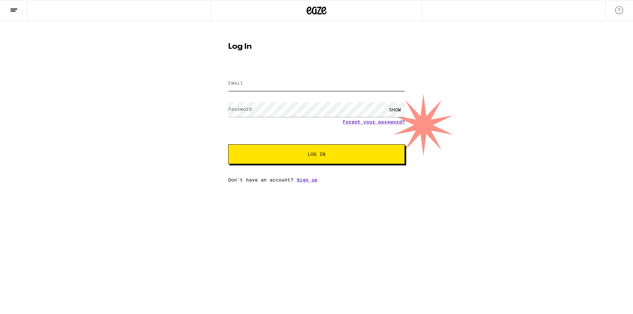
type input "[EMAIL_ADDRESS][DOMAIN_NAME]"
click at [352, 157] on span "Log In" at bounding box center [316, 154] width 123 height 5
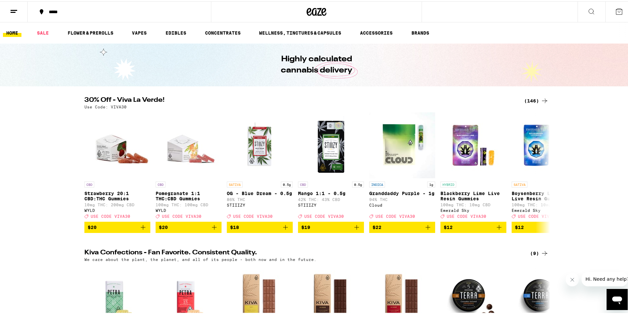
click at [61, 11] on div "*****" at bounding box center [123, 10] width 154 height 5
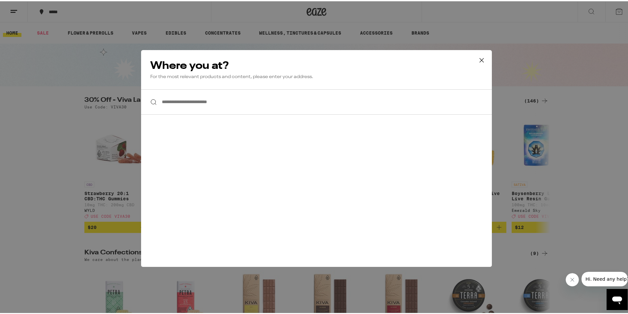
click at [248, 94] on input "**********" at bounding box center [316, 100] width 351 height 25
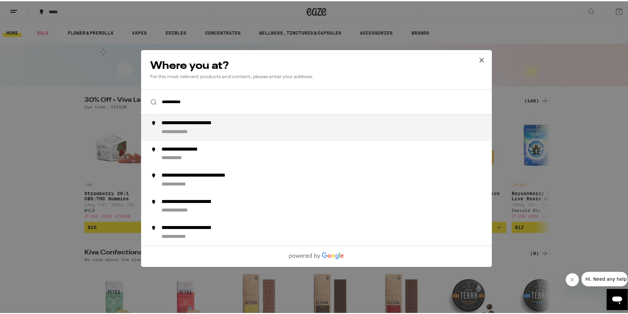
click at [265, 119] on li "**********" at bounding box center [316, 126] width 351 height 26
type input "**********"
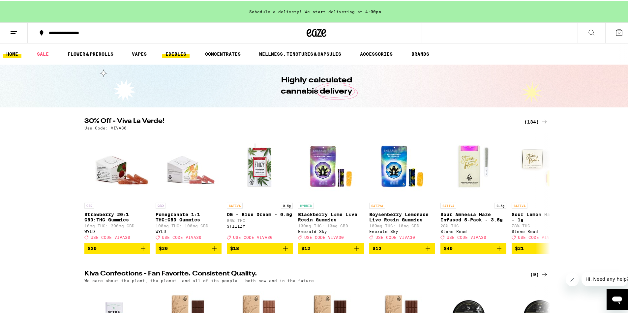
click at [174, 52] on link "EDIBLES" at bounding box center [175, 53] width 27 height 8
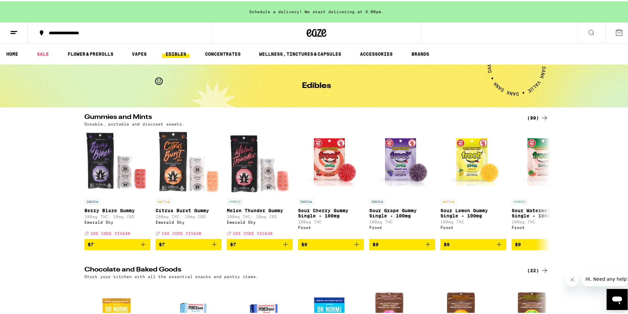
click at [534, 117] on div "(99)" at bounding box center [537, 117] width 21 height 8
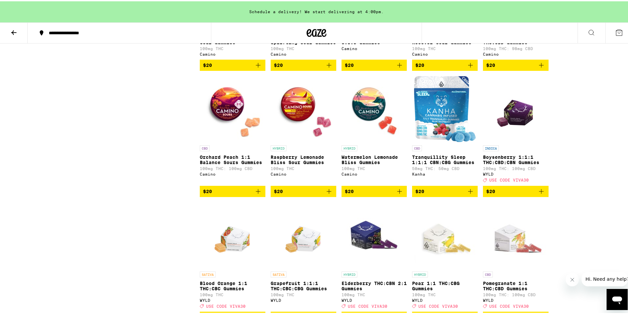
scroll to position [1517, 0]
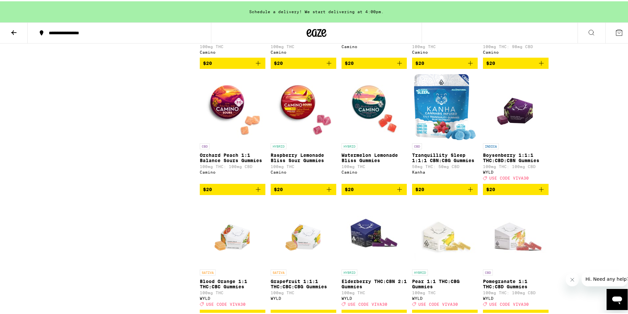
click at [397, 191] on icon "Add to bag" at bounding box center [399, 188] width 5 height 5
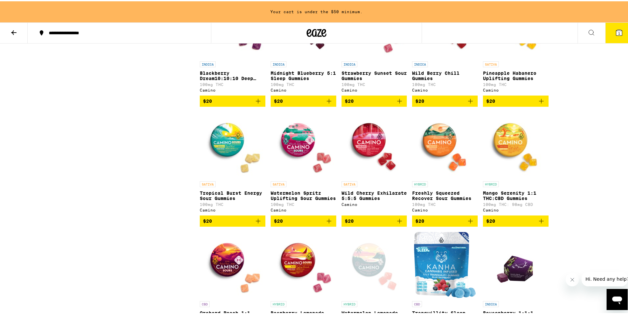
scroll to position [1352, 0]
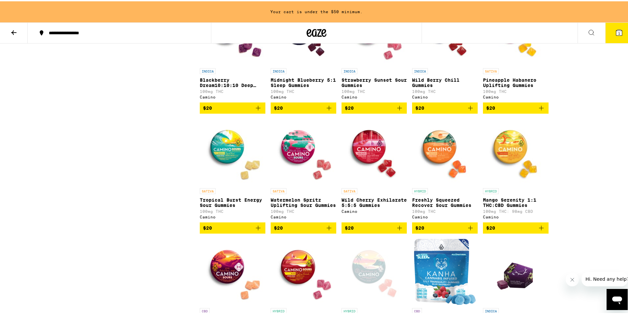
click at [541, 111] on icon "Add to bag" at bounding box center [541, 107] width 8 height 8
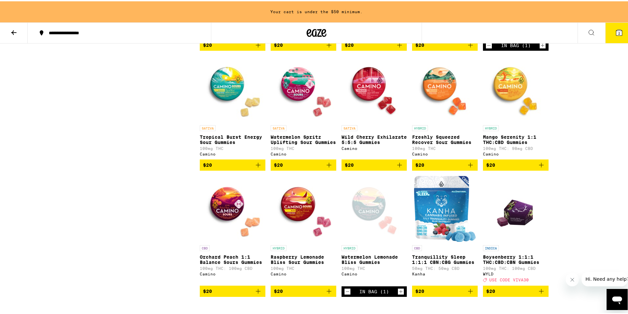
scroll to position [1418, 0]
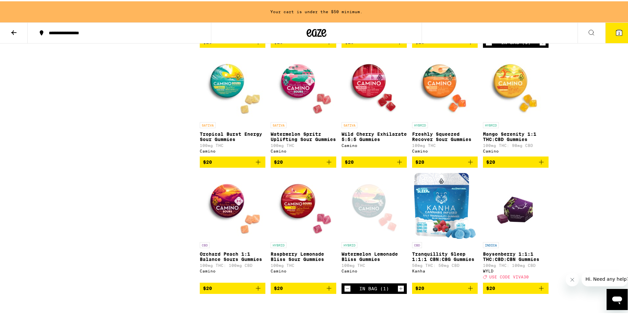
click at [618, 34] on span "2" at bounding box center [619, 32] width 2 height 4
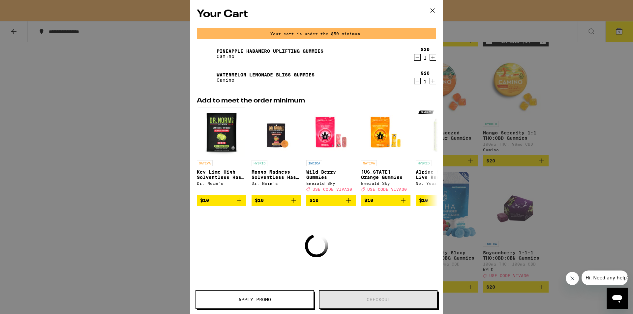
click at [582, 144] on div "Your Cart Your cart is under the $50 minimum. Pineapple Habanero Uplifting Gumm…" at bounding box center [316, 157] width 633 height 314
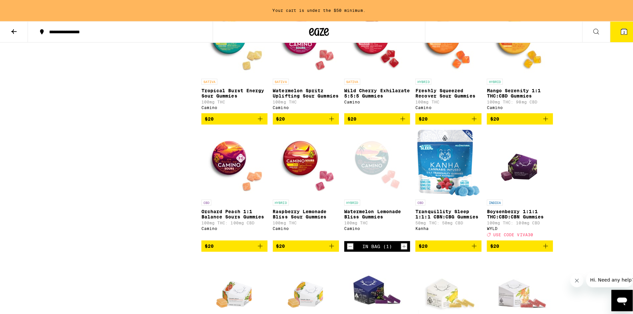
scroll to position [1418, 0]
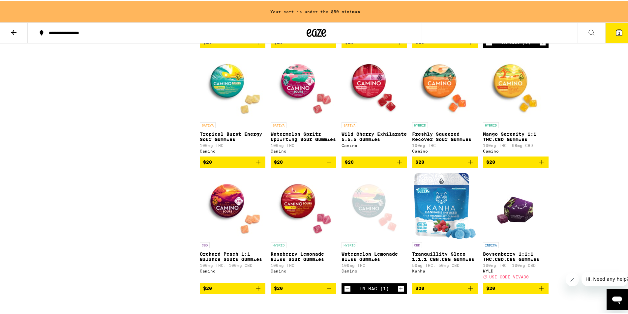
drag, startPoint x: 469, startPoint y: 209, endPoint x: 496, endPoint y: 228, distance: 32.9
click at [542, 165] on icon "Add to bag" at bounding box center [541, 161] width 8 height 8
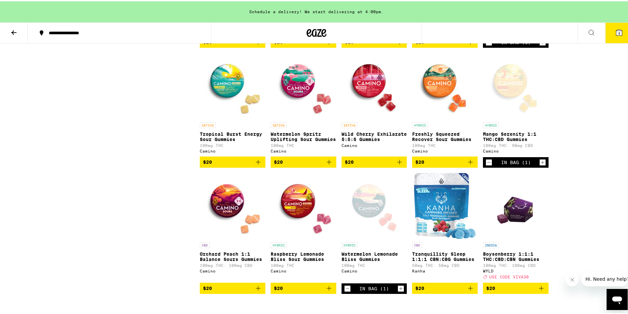
click at [605, 27] on button "3" at bounding box center [619, 31] width 28 height 20
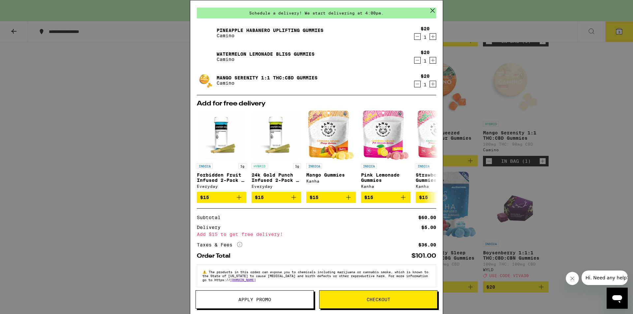
scroll to position [30, 0]
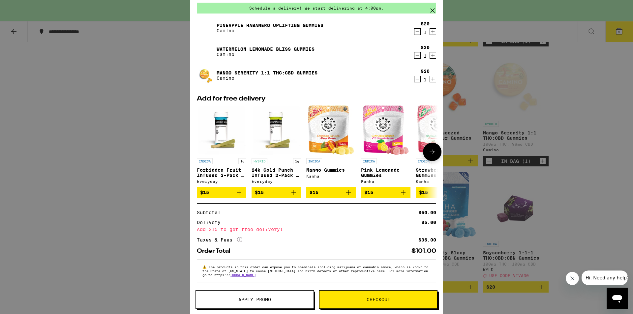
click at [430, 151] on icon at bounding box center [432, 152] width 8 height 8
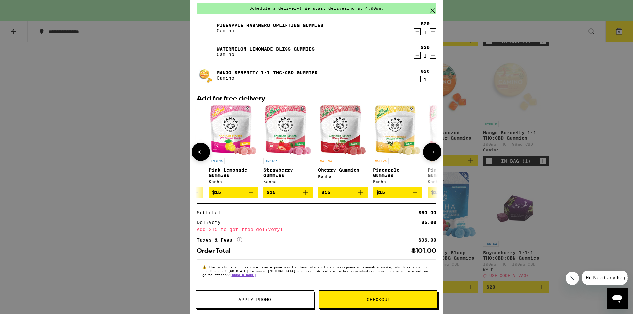
scroll to position [0, 163]
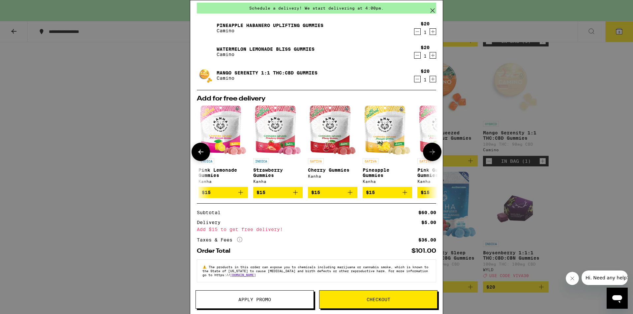
click at [430, 151] on icon at bounding box center [432, 152] width 8 height 8
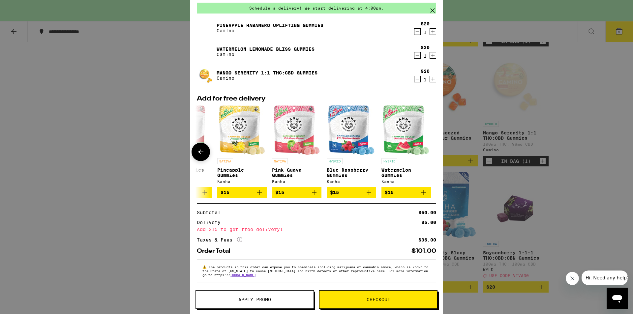
scroll to position [0, 313]
click at [430, 151] on div at bounding box center [432, 152] width 18 height 18
click at [200, 151] on icon at bounding box center [201, 152] width 8 height 8
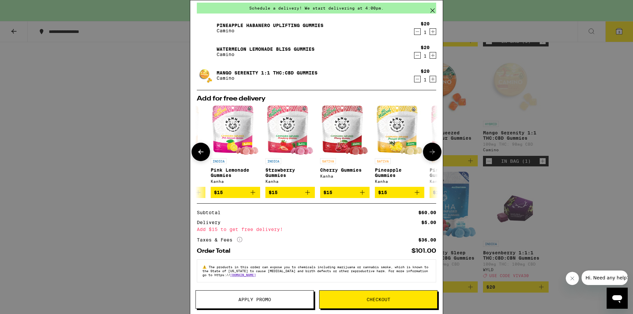
click at [200, 151] on icon at bounding box center [201, 152] width 8 height 8
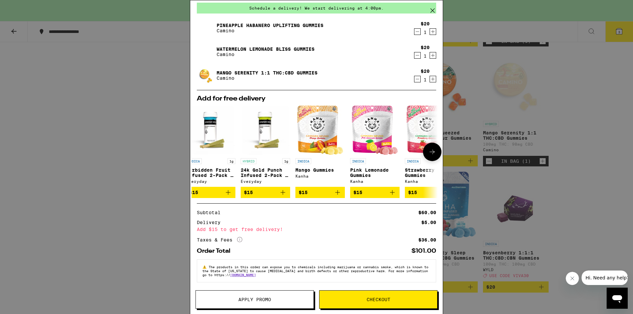
scroll to position [0, 0]
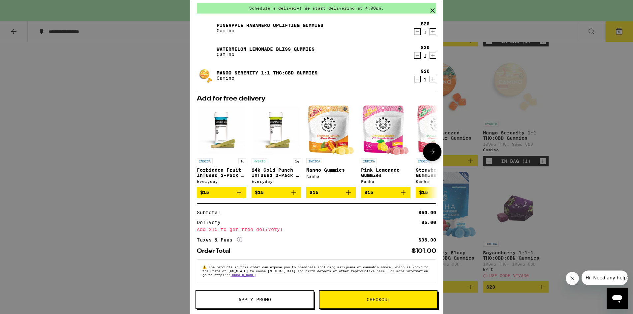
click at [295, 194] on icon "Add to bag" at bounding box center [294, 193] width 8 height 8
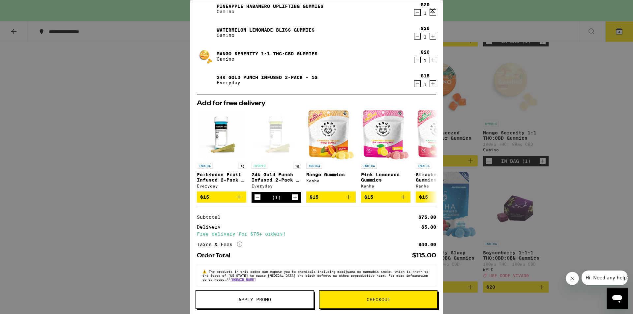
scroll to position [53, 0]
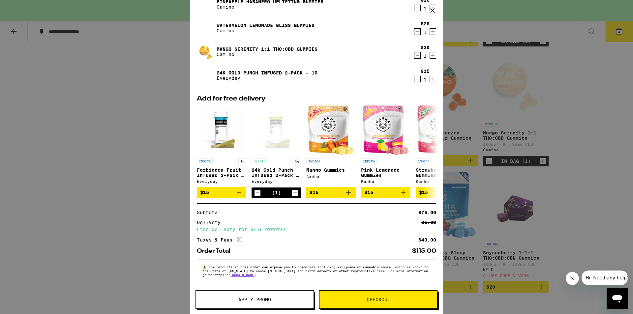
click at [243, 303] on button "Apply Promo" at bounding box center [255, 299] width 118 height 18
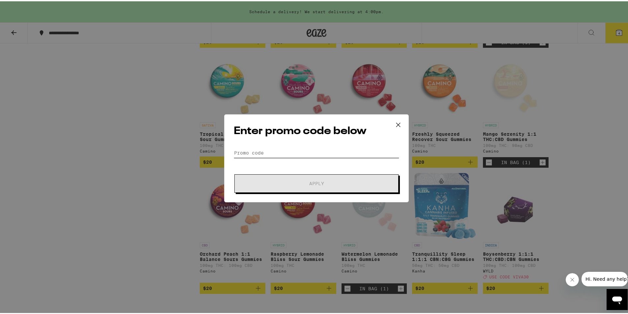
click at [267, 153] on input "Promo Code" at bounding box center [317, 152] width 166 height 10
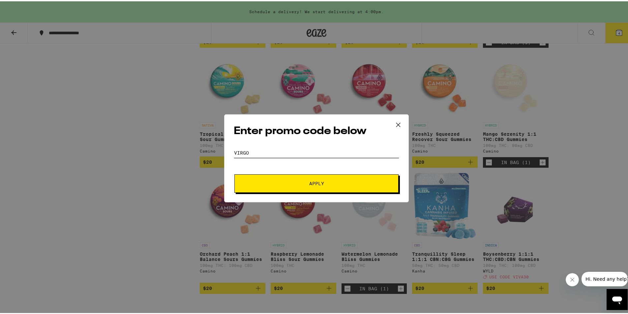
type input "VIRGO"
click at [283, 184] on span "Apply" at bounding box center [316, 182] width 119 height 5
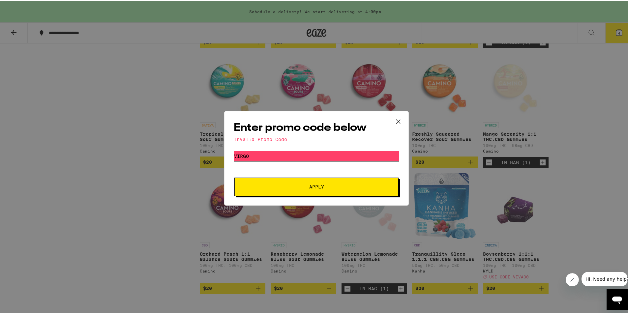
click at [257, 153] on input "VIRGO" at bounding box center [317, 155] width 166 height 10
click at [282, 184] on span "Apply" at bounding box center [316, 185] width 119 height 5
click at [398, 120] on icon at bounding box center [398, 120] width 10 height 10
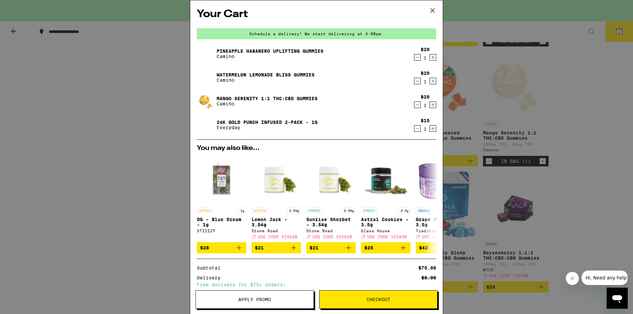
click at [414, 130] on icon "Decrement" at bounding box center [417, 129] width 6 height 8
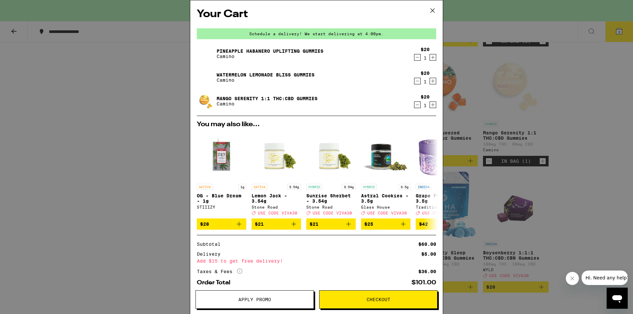
click at [414, 105] on icon "Decrement" at bounding box center [417, 105] width 6 height 8
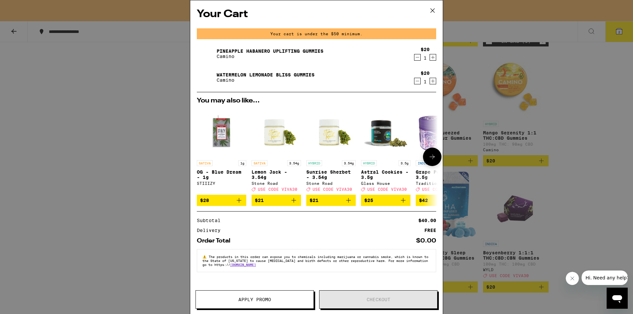
click at [435, 156] on icon at bounding box center [432, 157] width 8 height 8
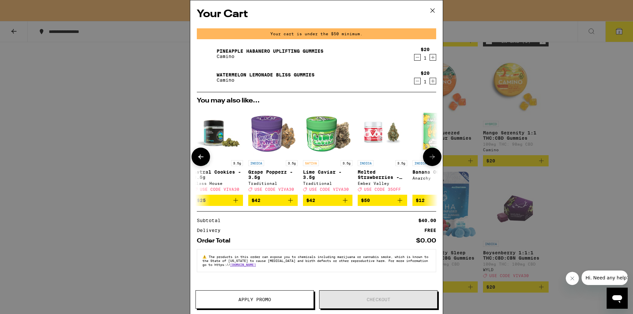
click at [435, 156] on icon at bounding box center [432, 157] width 8 height 8
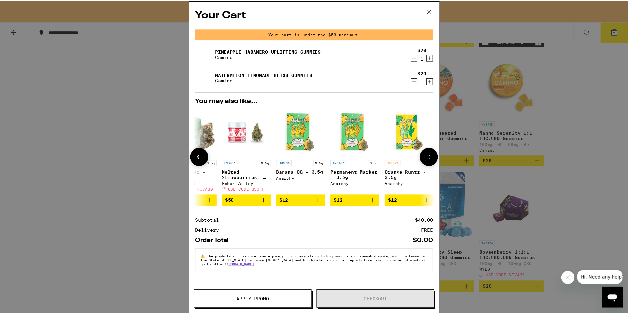
scroll to position [0, 308]
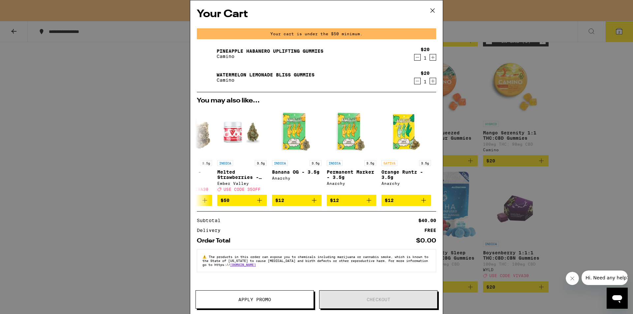
click at [609, 182] on div "Your Cart Your cart is under the $50 minimum. Pineapple Habanero Uplifting Gumm…" at bounding box center [316, 157] width 633 height 314
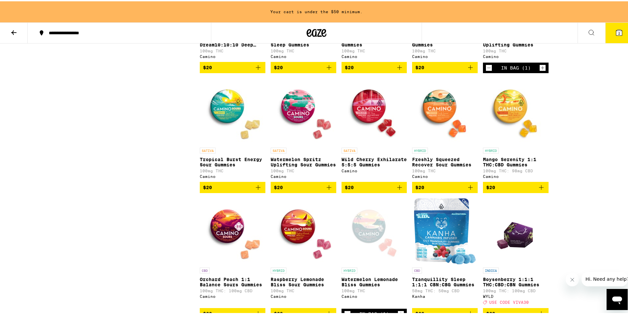
scroll to position [1385, 0]
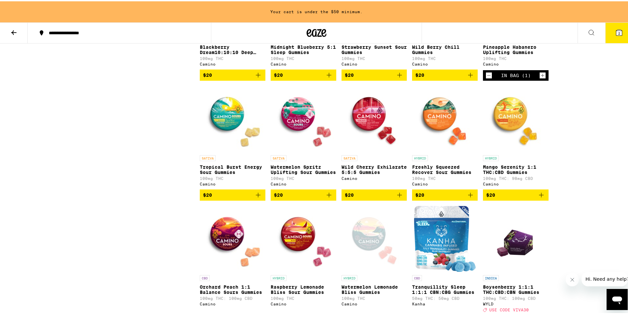
click at [17, 31] on icon at bounding box center [14, 31] width 8 height 8
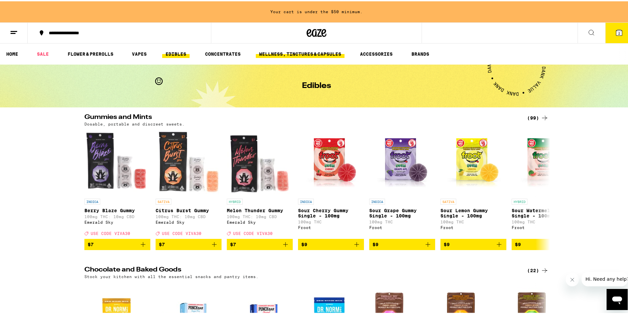
click at [304, 52] on link "WELLNESS, TINCTURES & CAPSULES" at bounding box center [300, 53] width 89 height 8
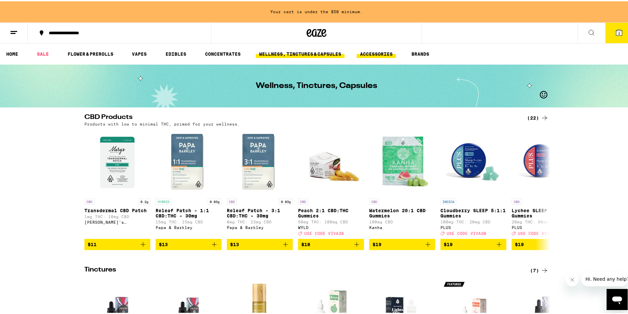
click at [382, 52] on link "ACCESSORIES" at bounding box center [376, 53] width 39 height 8
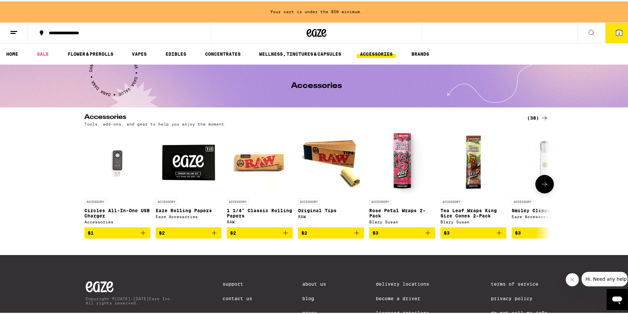
click at [547, 186] on button at bounding box center [544, 183] width 18 height 18
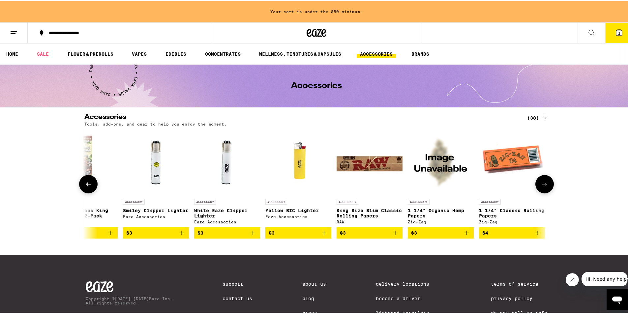
scroll to position [0, 392]
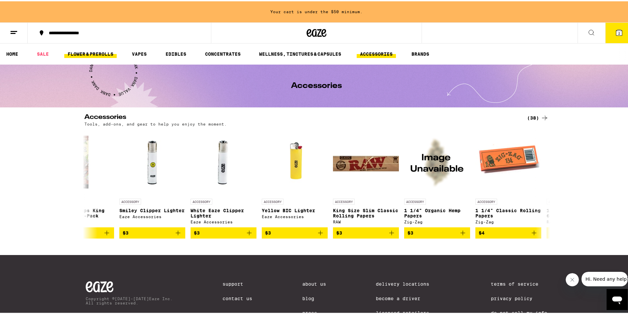
click at [97, 54] on link "FLOWER & PREROLLS" at bounding box center [90, 53] width 52 height 8
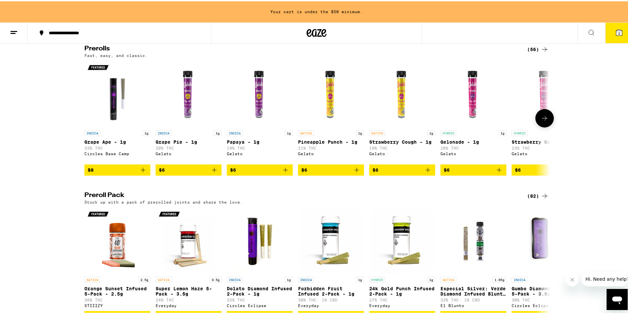
scroll to position [330, 0]
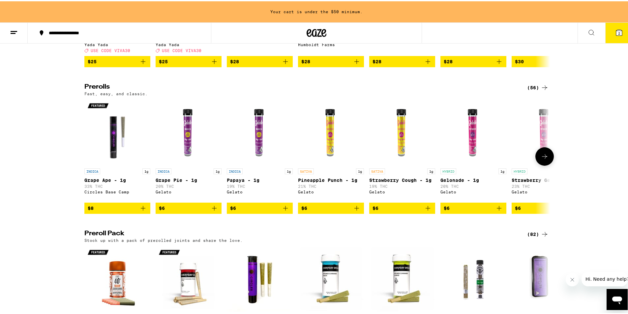
click at [548, 164] on button at bounding box center [544, 155] width 18 height 18
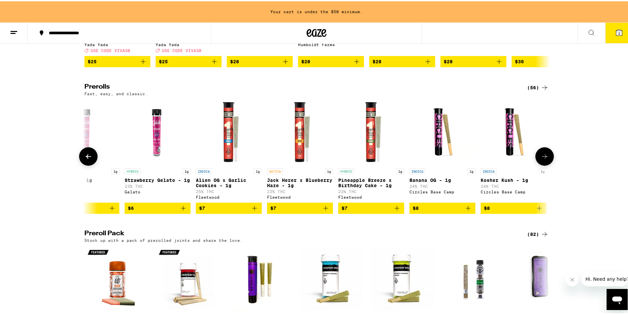
scroll to position [0, 392]
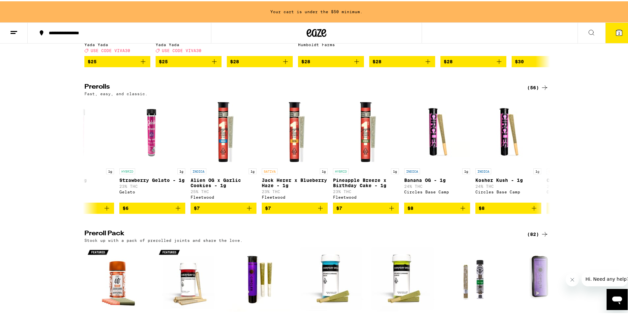
drag, startPoint x: 549, startPoint y: 169, endPoint x: 567, endPoint y: 188, distance: 25.4
click at [601, 182] on div "Prerolls (56) Fast, easy, and classic. INDICA 1g Grape Ape - 1g 33% THC Circles…" at bounding box center [316, 147] width 633 height 130
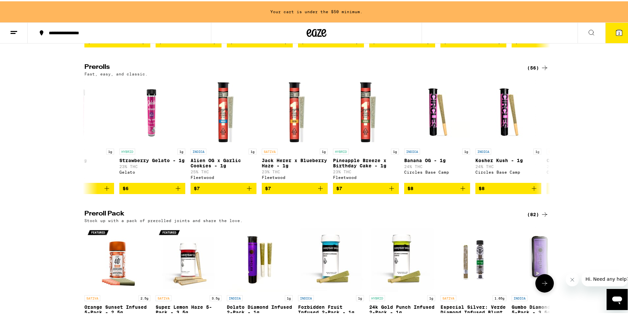
scroll to position [330, 0]
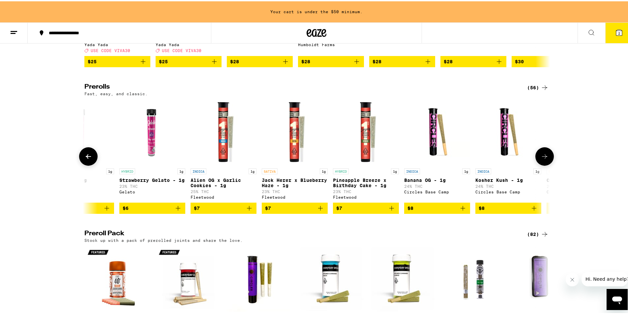
click at [321, 211] on icon "Add to bag" at bounding box center [321, 207] width 8 height 8
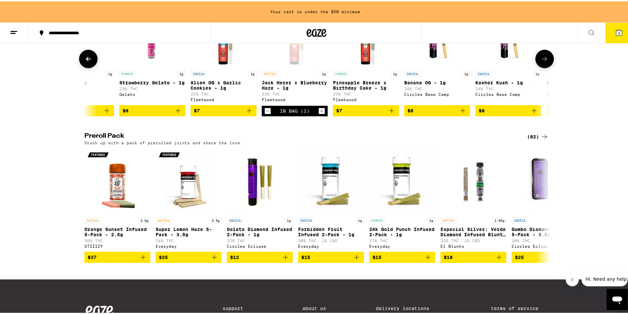
scroll to position [320, 0]
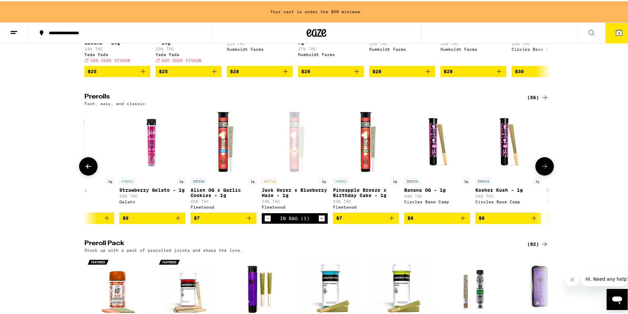
click at [83, 170] on button at bounding box center [88, 165] width 18 height 18
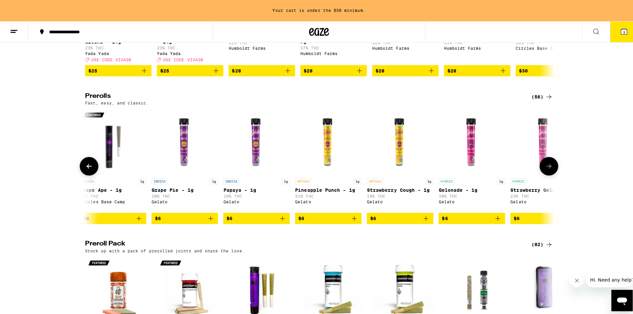
scroll to position [0, 0]
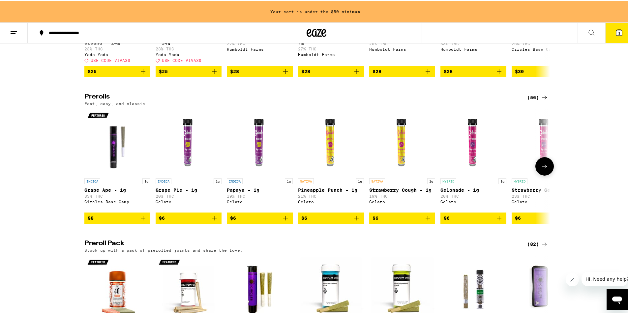
click at [213, 221] on icon "Add to bag" at bounding box center [214, 217] width 8 height 8
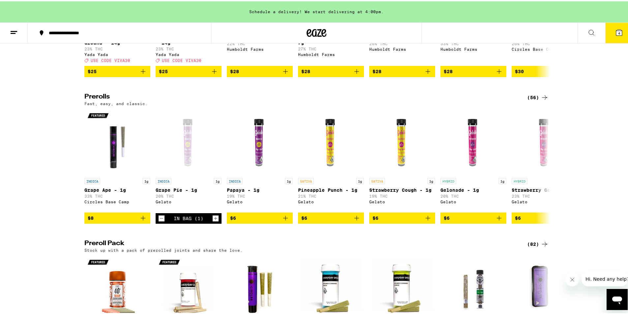
click at [617, 27] on button "4" at bounding box center [619, 31] width 28 height 20
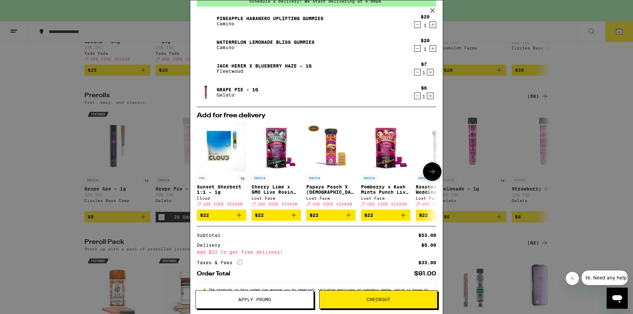
scroll to position [60, 0]
